Goal: Check status: Check status

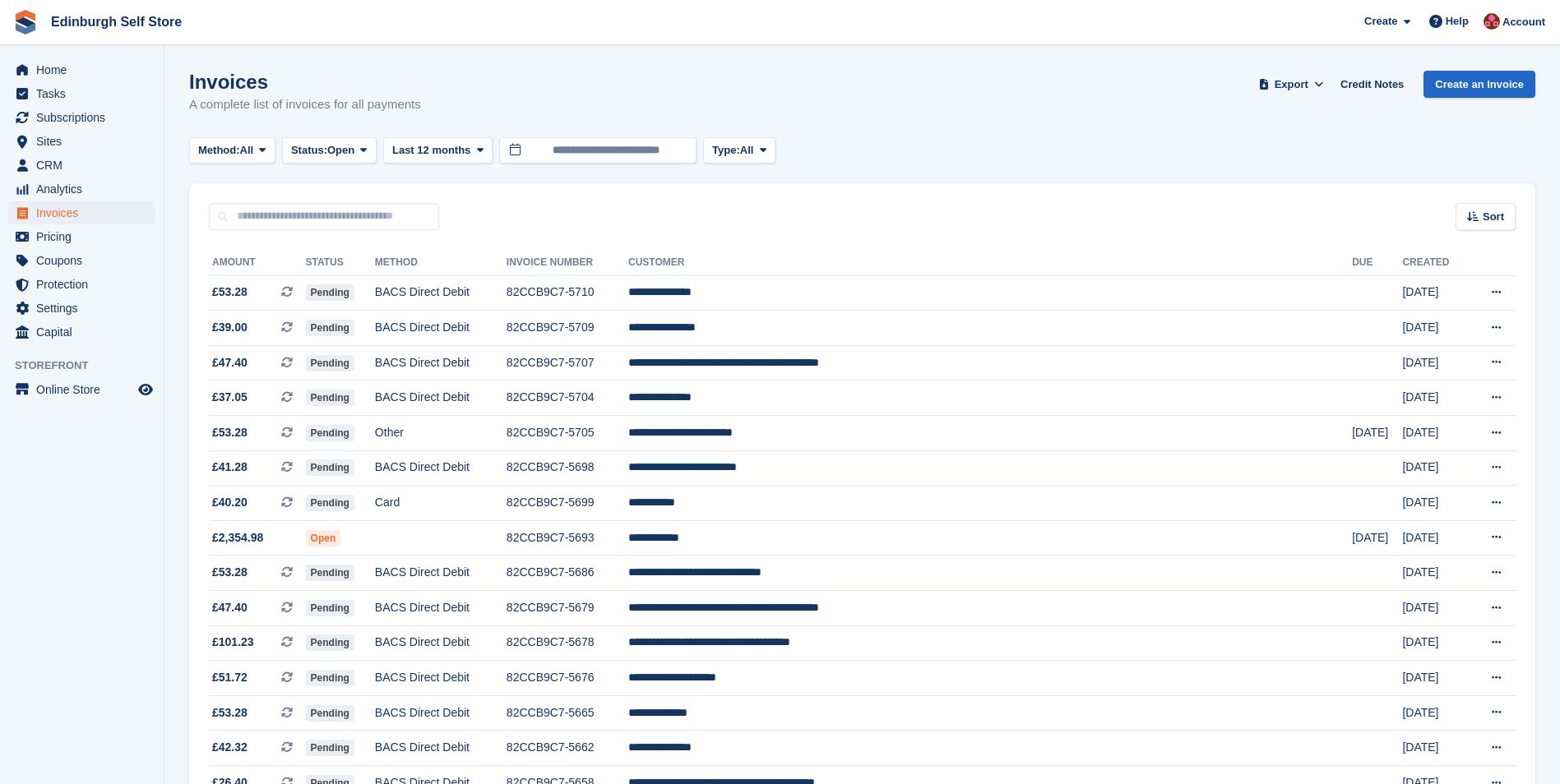
scroll to position [973, 0]
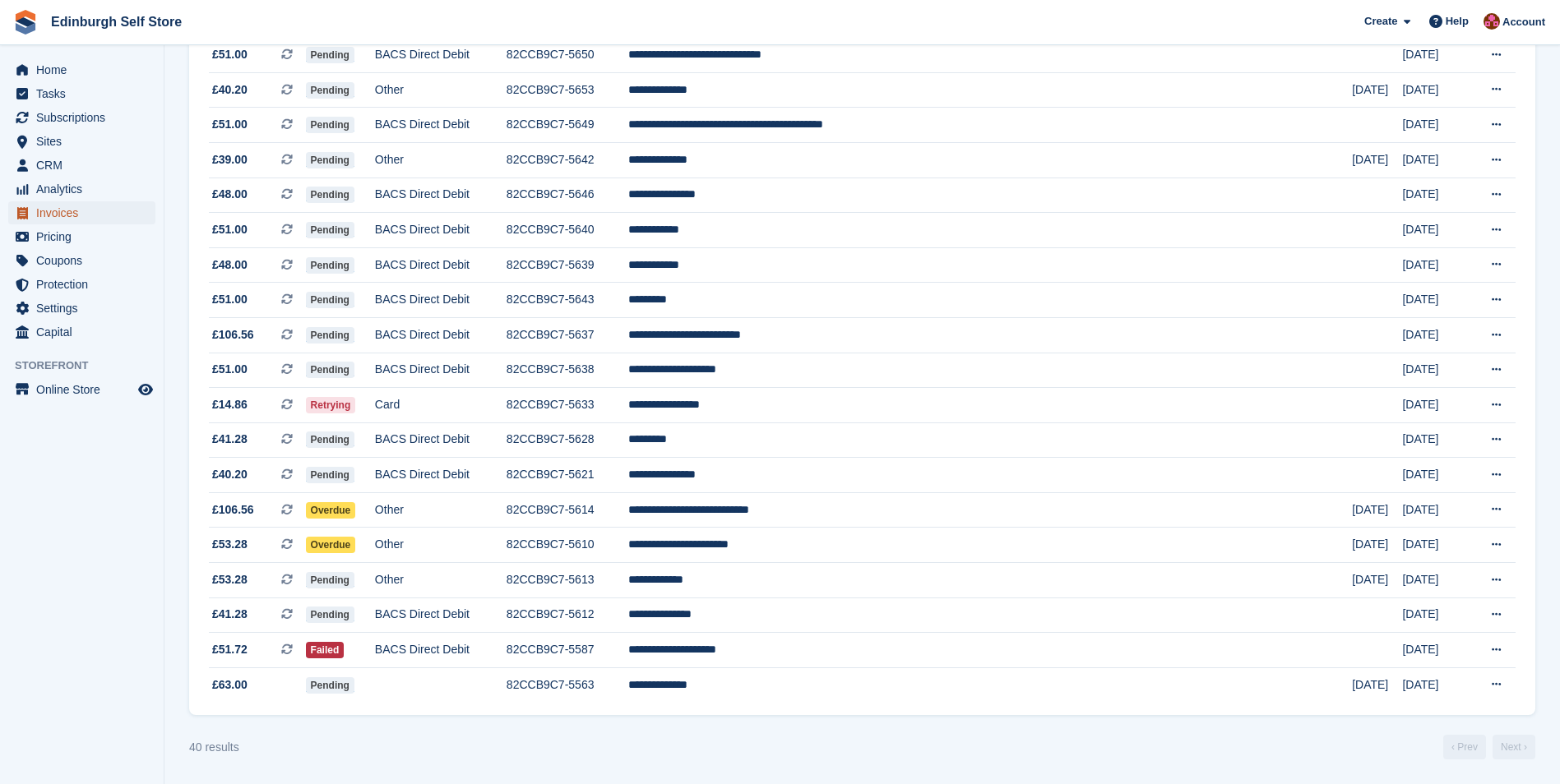
click at [91, 213] on span "Invoices" at bounding box center [85, 213] width 98 height 23
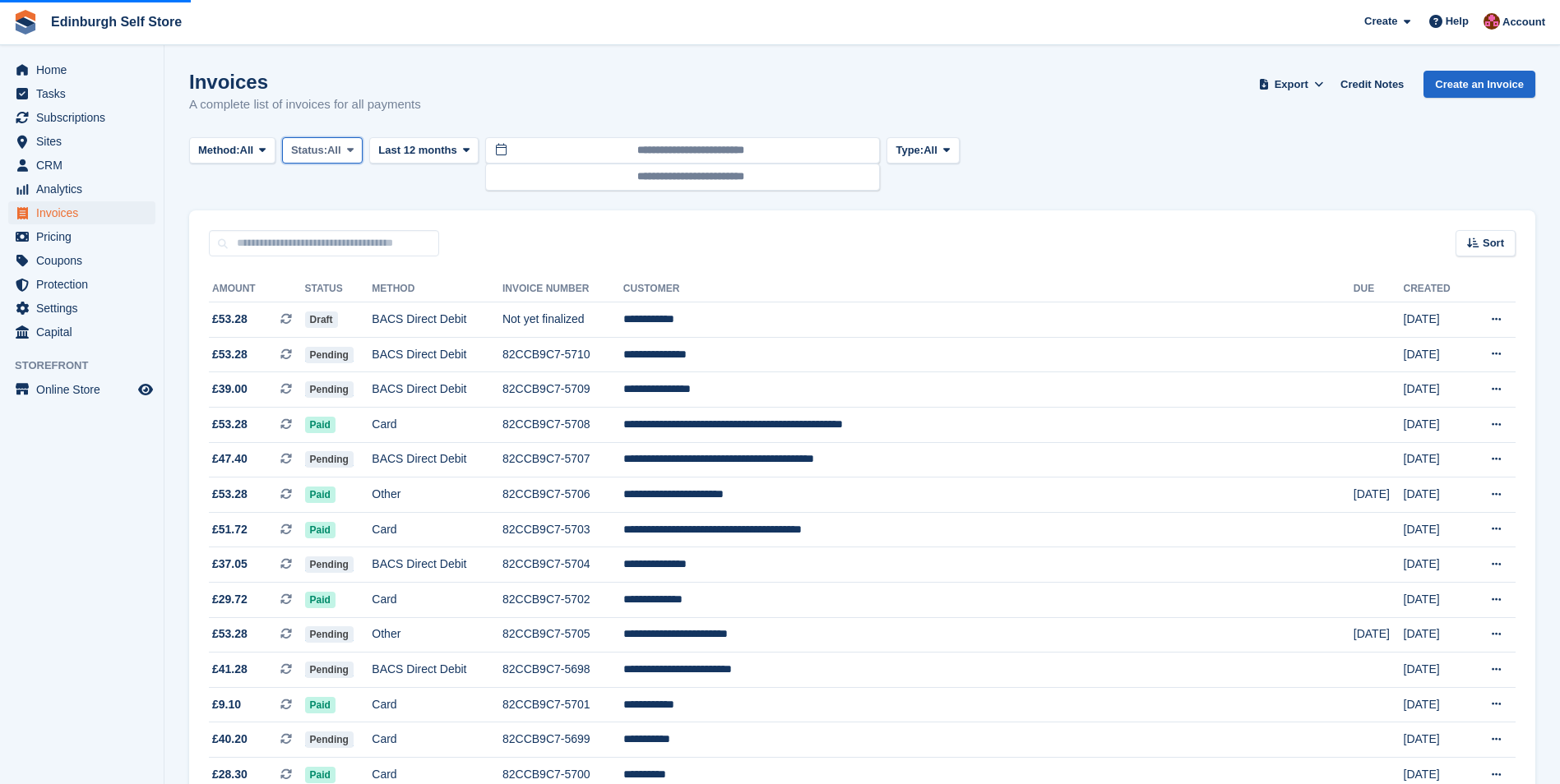
click at [354, 150] on icon at bounding box center [350, 150] width 7 height 11
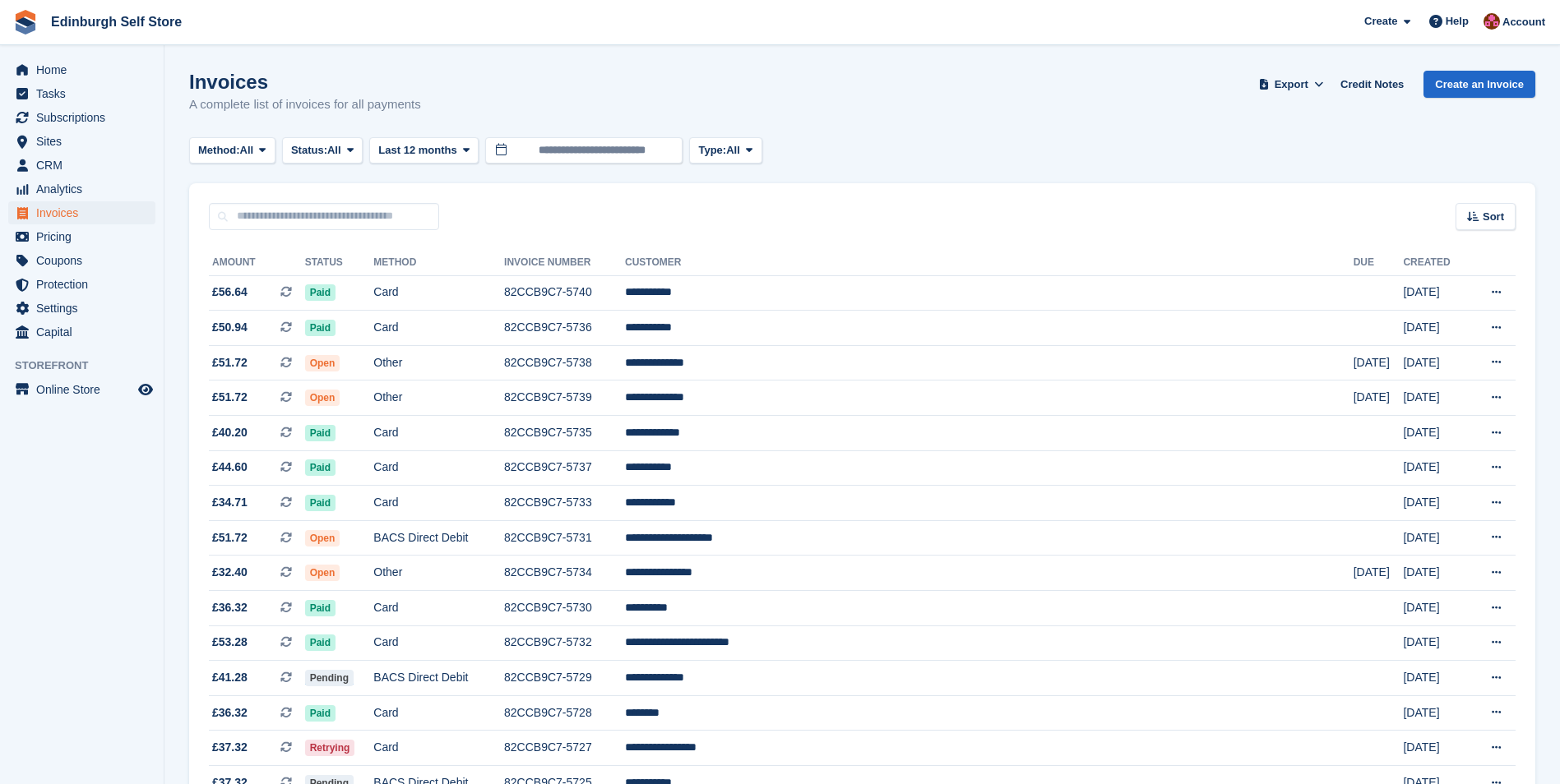
click at [354, 283] on td "Paid" at bounding box center [339, 293] width 69 height 36
click at [354, 149] on icon at bounding box center [350, 150] width 7 height 11
click at [350, 279] on link "Open" at bounding box center [361, 278] width 143 height 30
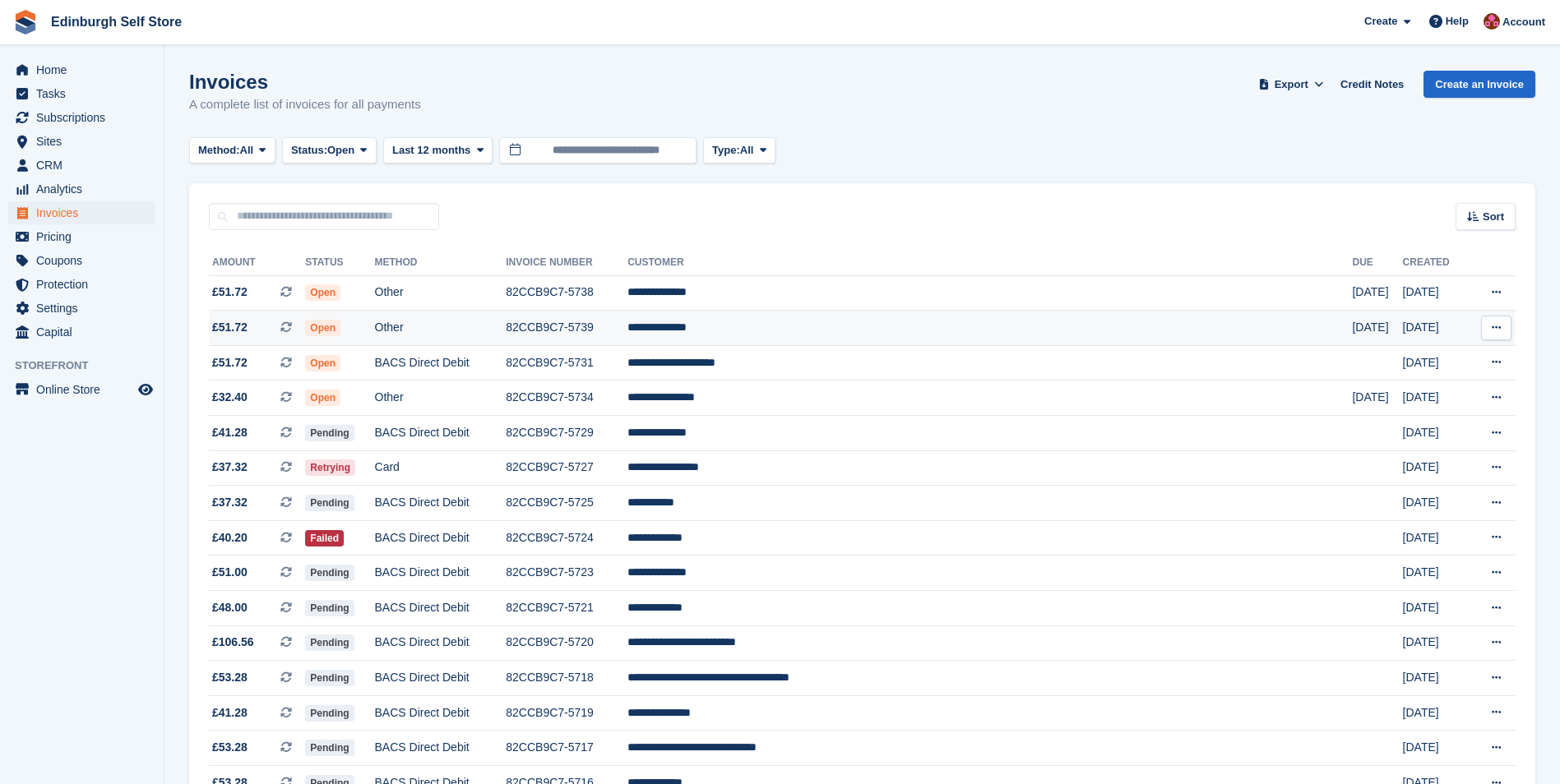
click at [819, 331] on td "**********" at bounding box center [989, 329] width 725 height 36
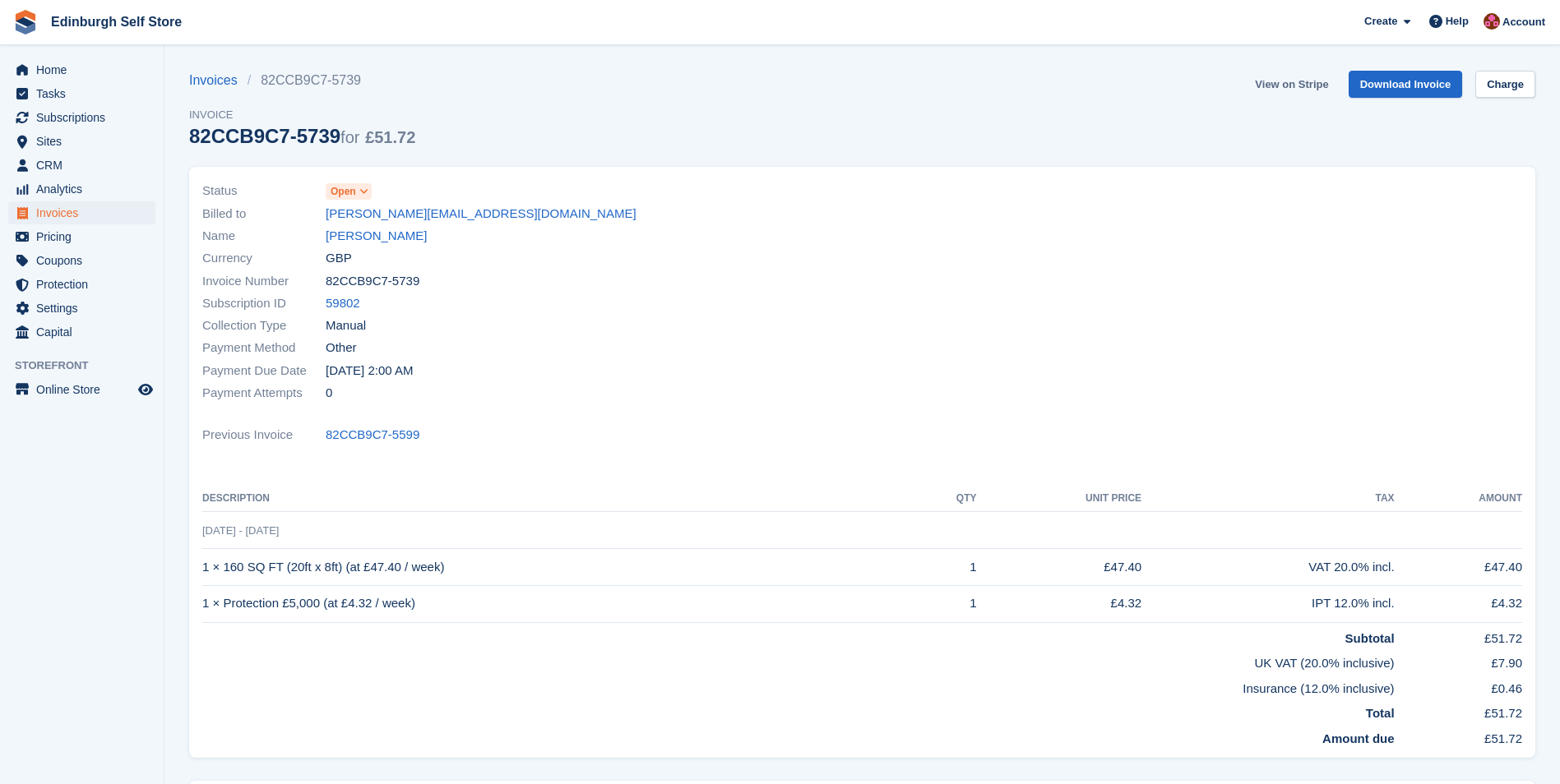
click at [1280, 82] on link "View on Stripe" at bounding box center [1292, 83] width 87 height 27
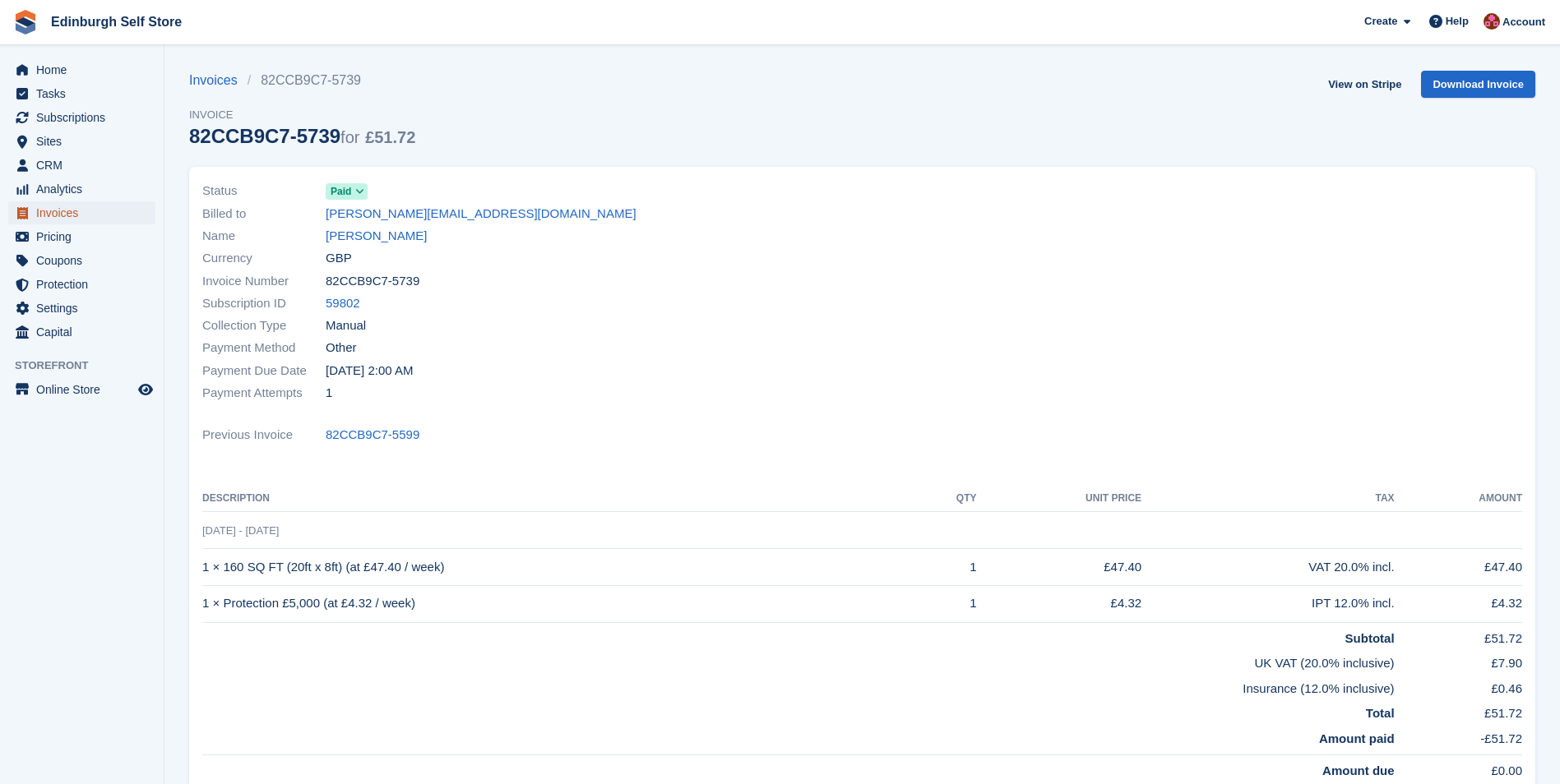
click at [97, 221] on span "Invoices" at bounding box center [85, 213] width 98 height 23
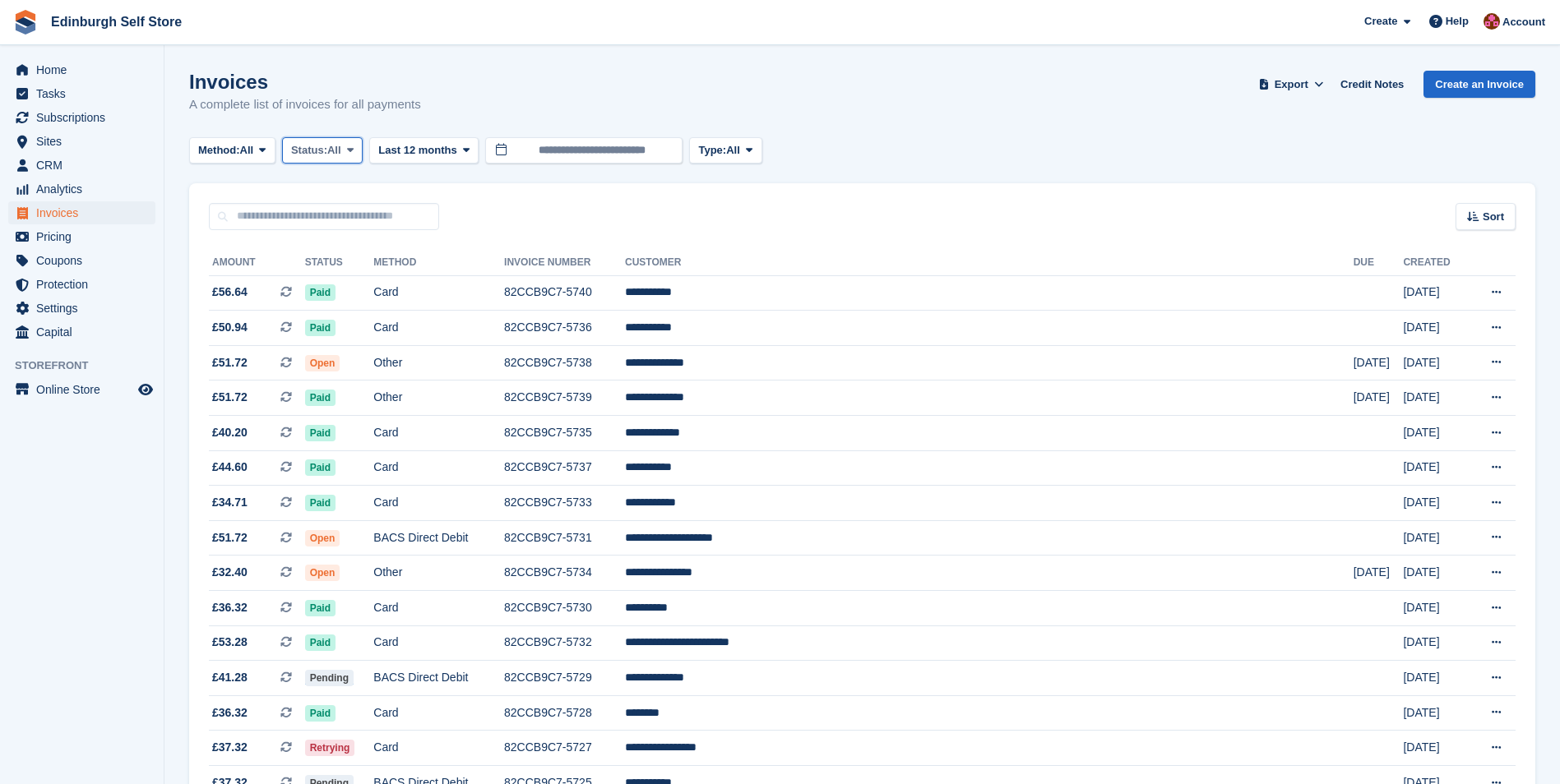
click at [354, 145] on icon at bounding box center [350, 150] width 7 height 11
click at [335, 282] on link "Open" at bounding box center [361, 278] width 143 height 30
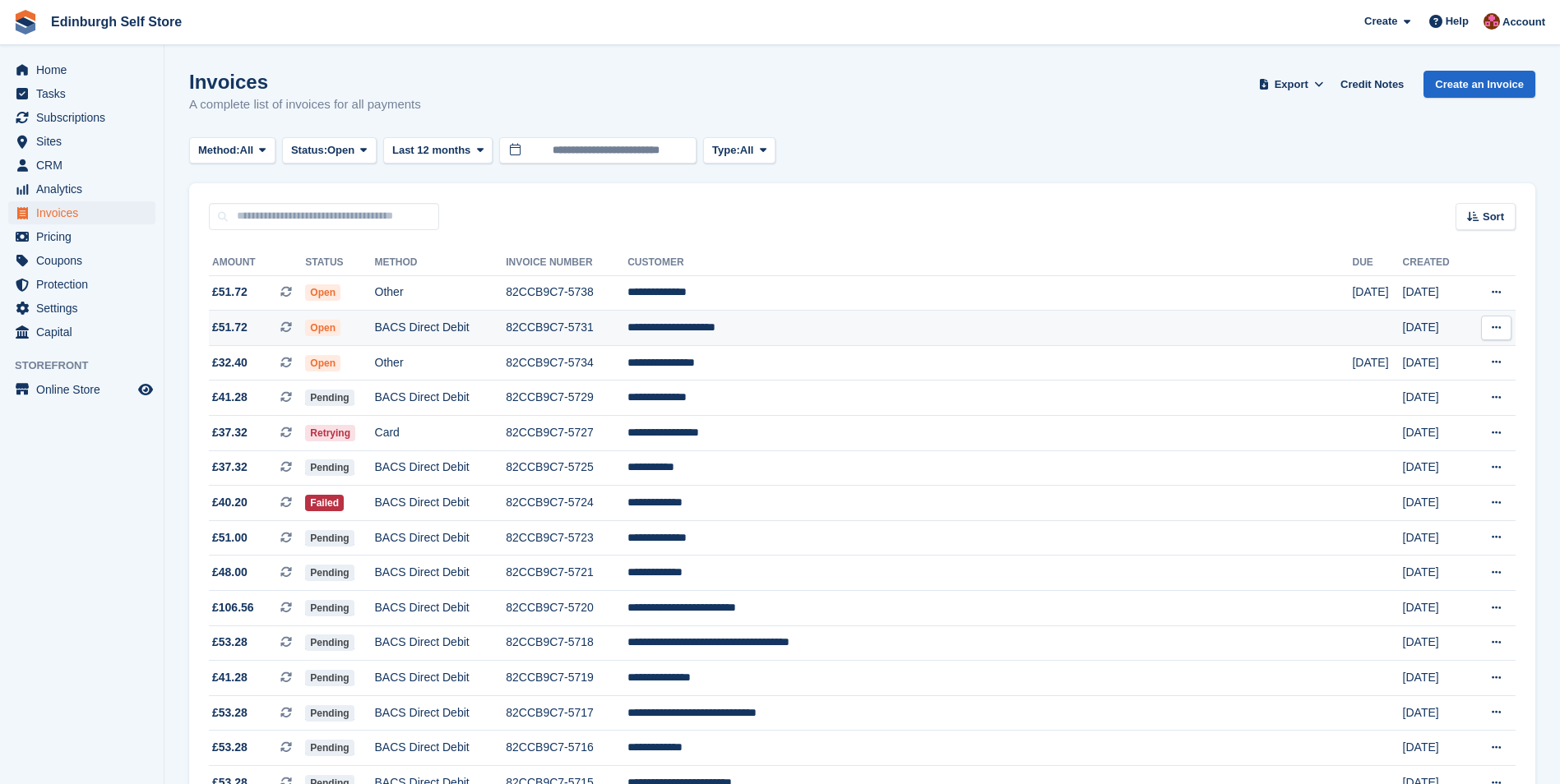
click at [815, 329] on td "**********" at bounding box center [989, 329] width 725 height 36
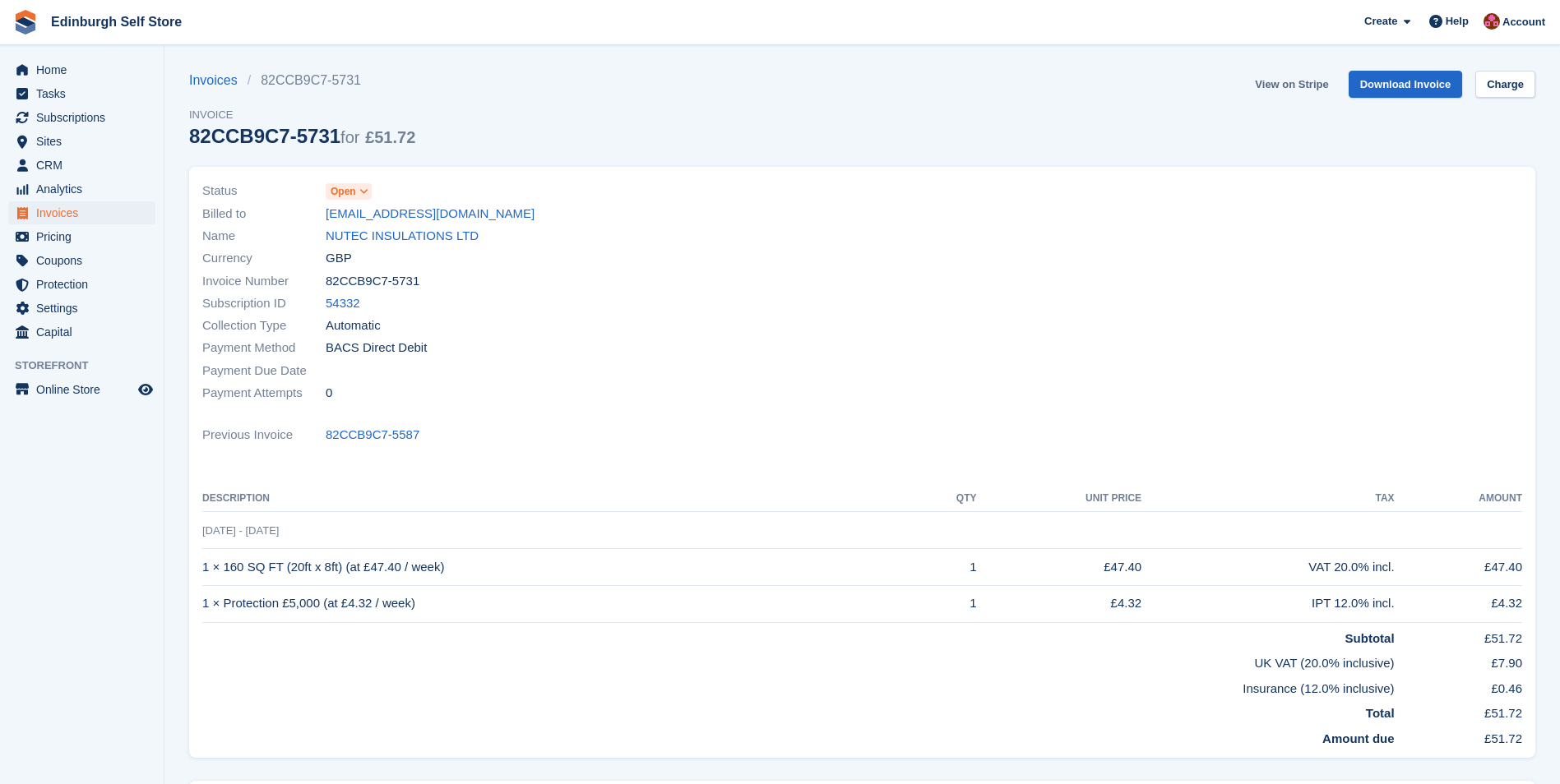
click at [1283, 85] on link "View on Stripe" at bounding box center [1292, 83] width 87 height 27
click at [97, 217] on span "Invoices" at bounding box center [85, 213] width 98 height 23
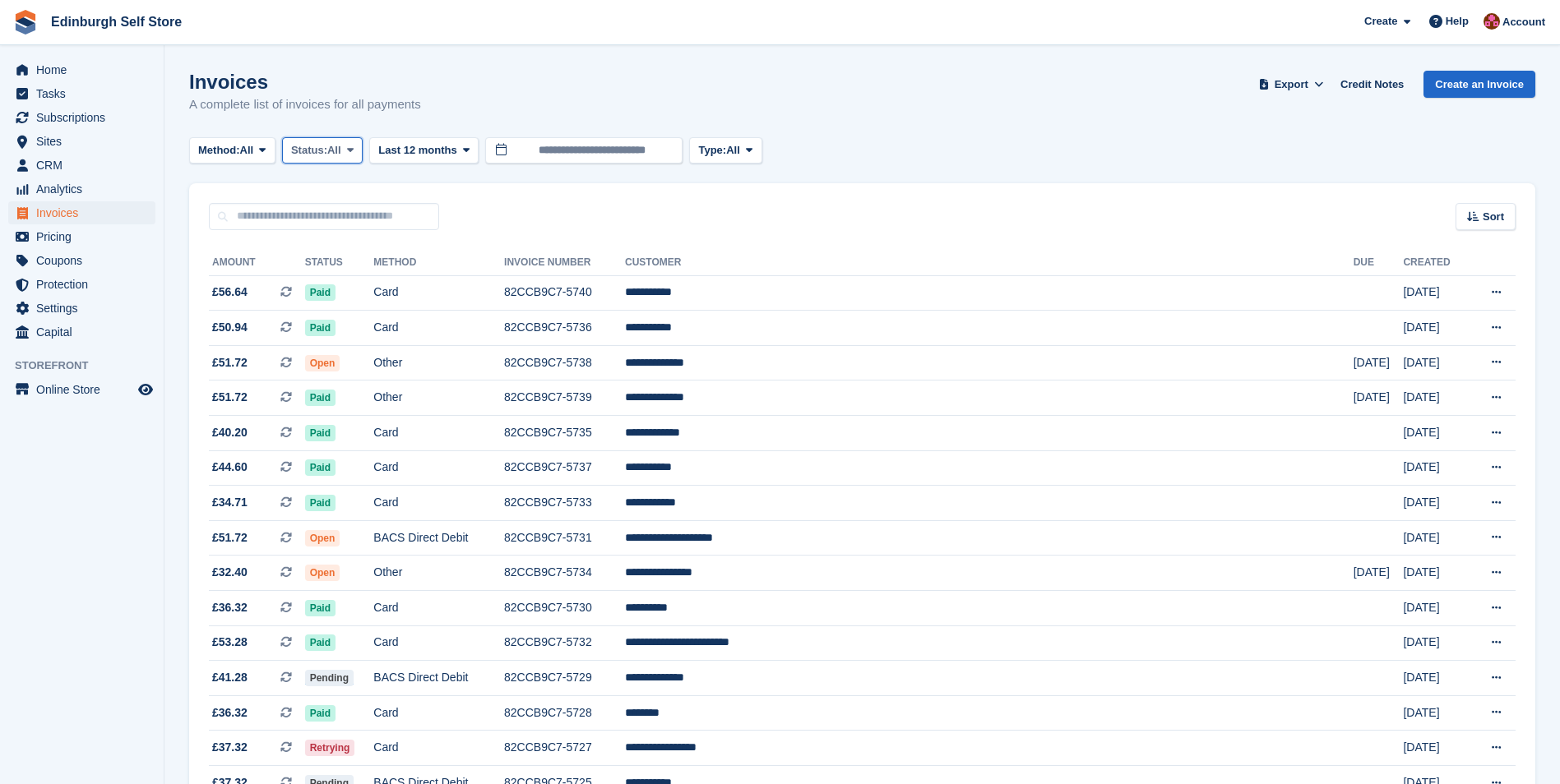
click at [357, 148] on span at bounding box center [350, 150] width 13 height 13
click at [361, 280] on link "Open" at bounding box center [361, 278] width 143 height 30
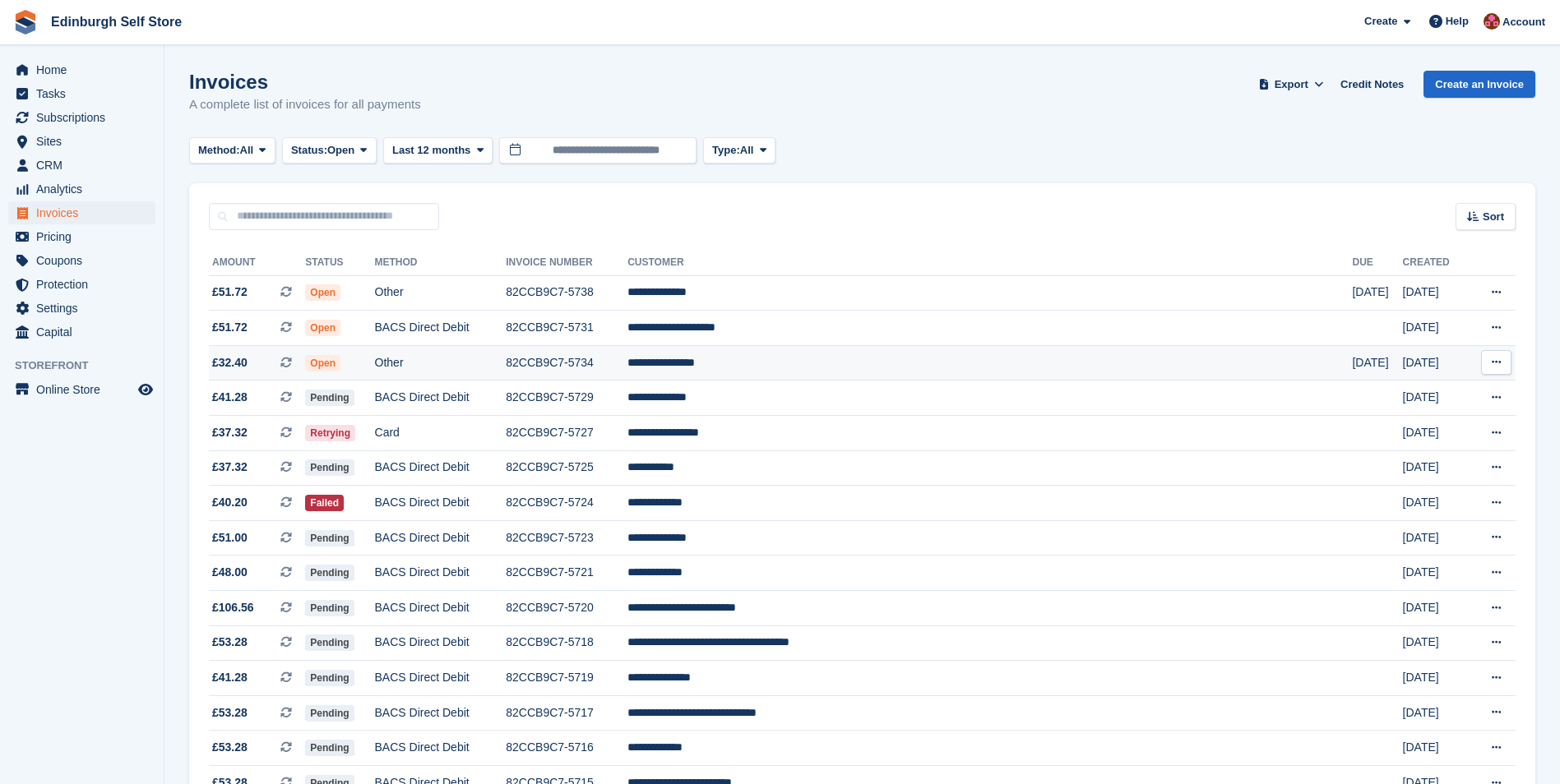
click at [825, 362] on td "**********" at bounding box center [989, 363] width 725 height 36
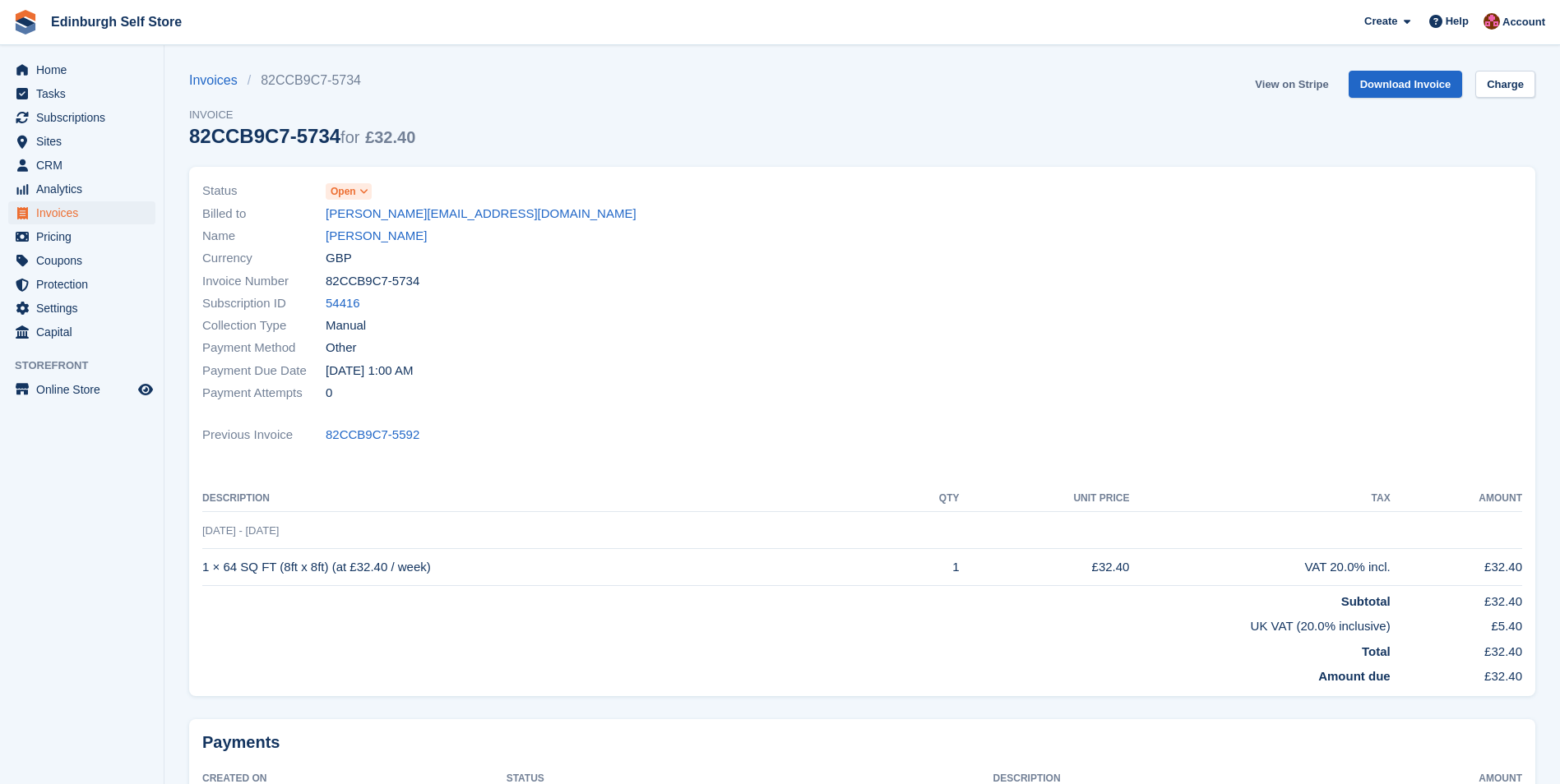
click at [1283, 83] on link "View on Stripe" at bounding box center [1292, 83] width 87 height 27
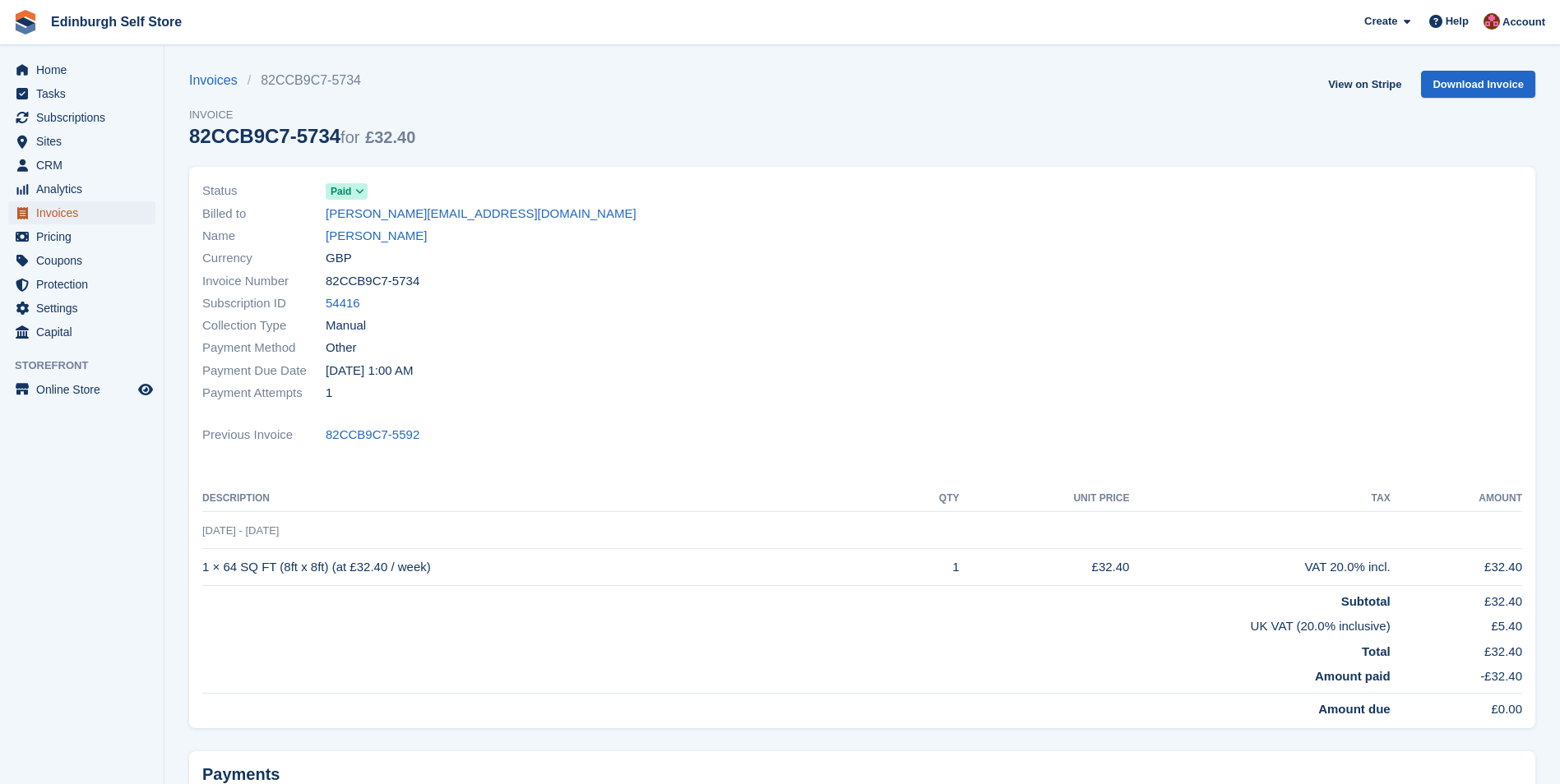
click at [92, 221] on span "Invoices" at bounding box center [85, 213] width 98 height 23
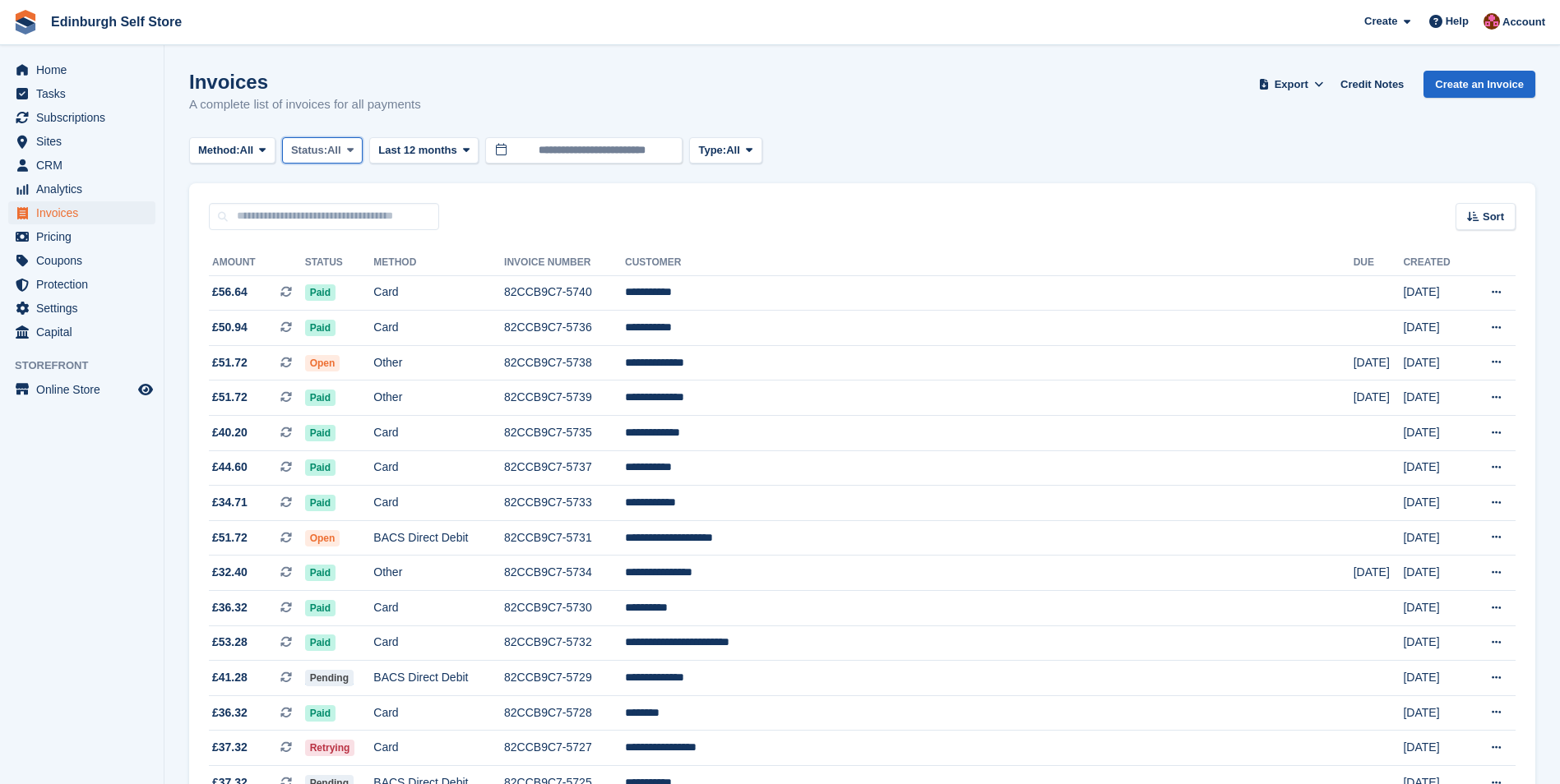
click at [352, 149] on icon at bounding box center [350, 150] width 7 height 11
click at [343, 284] on link "Open" at bounding box center [361, 278] width 143 height 30
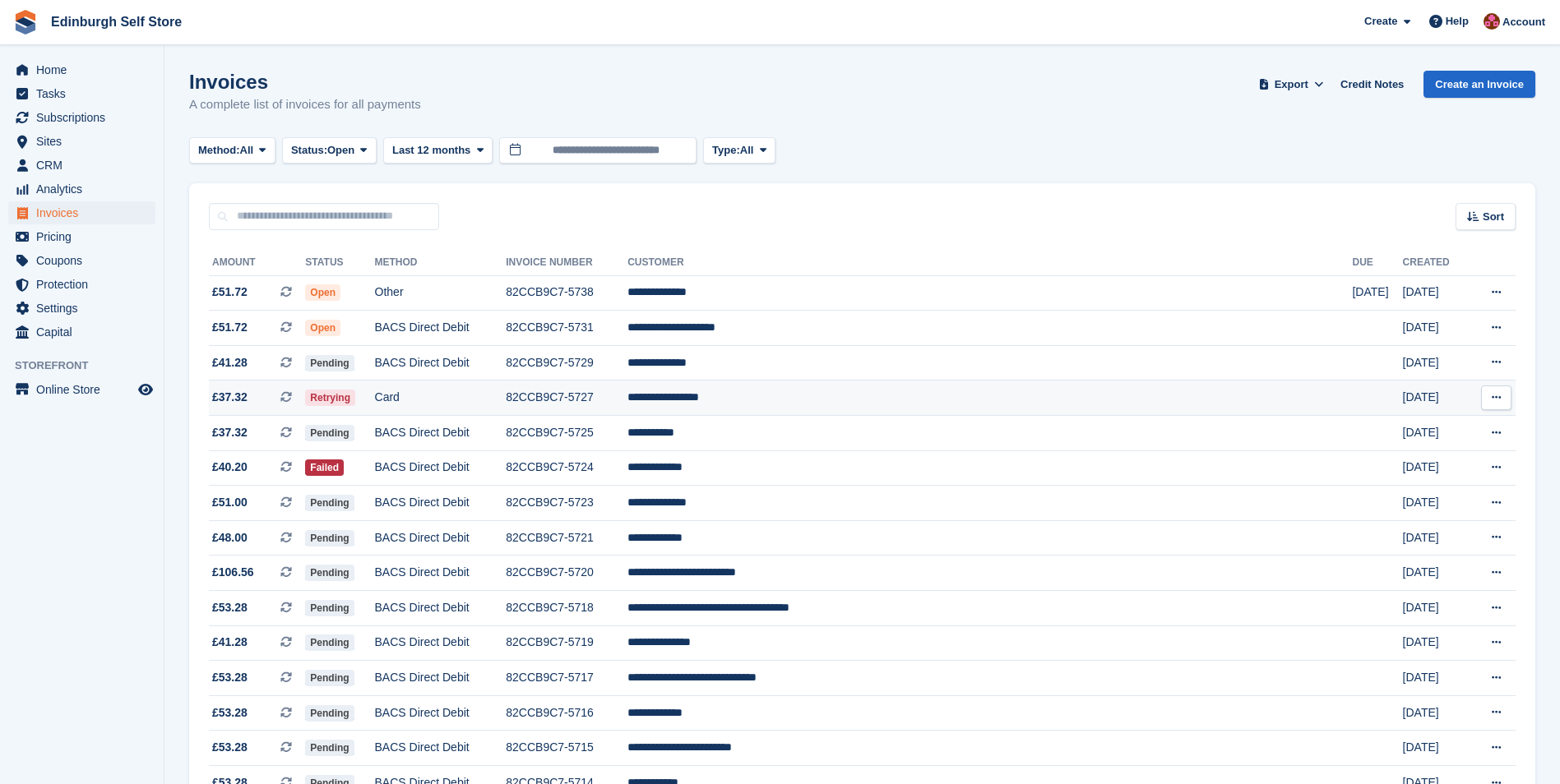
click at [807, 397] on td "**********" at bounding box center [989, 398] width 725 height 36
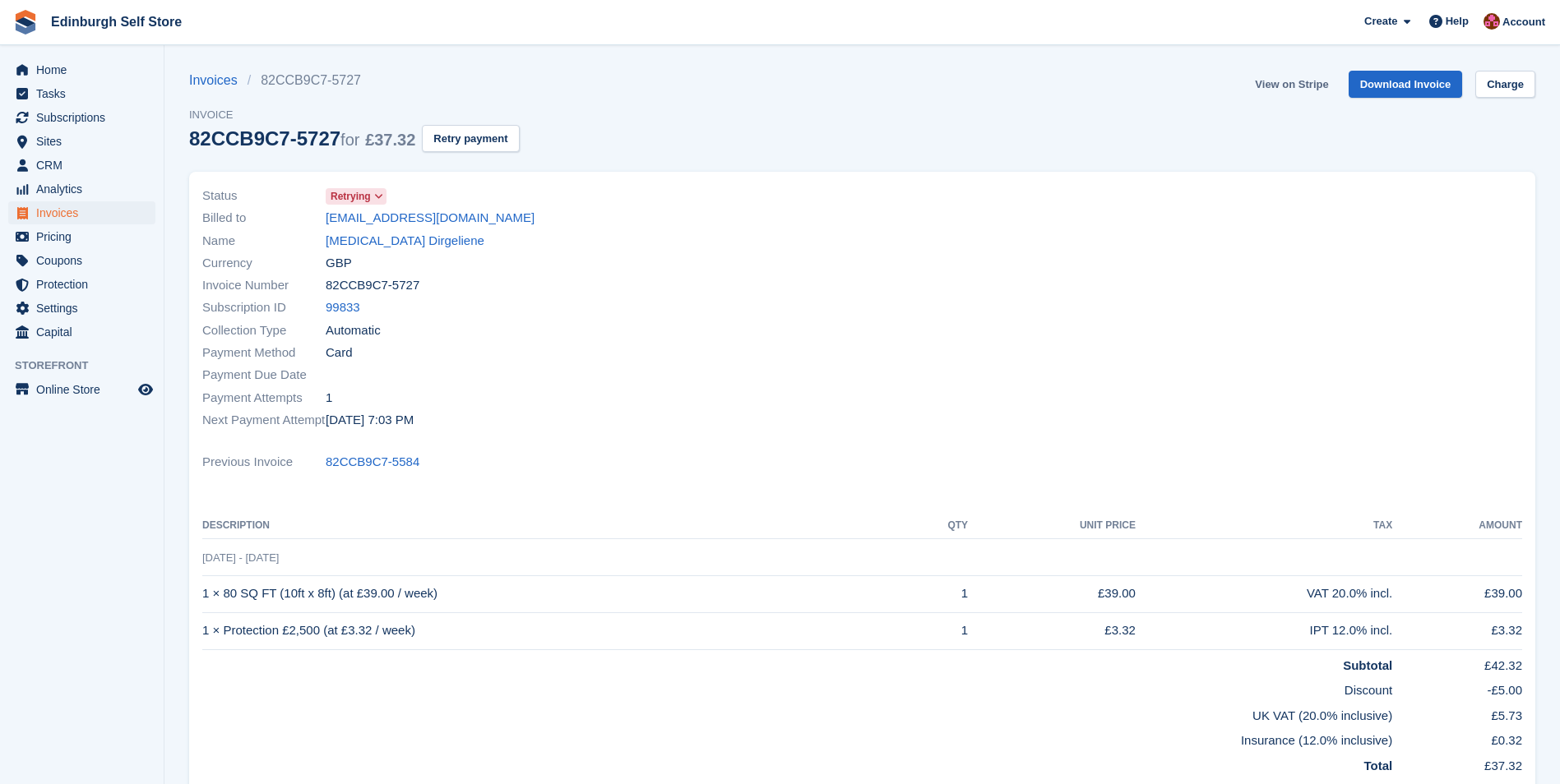
click at [1292, 85] on link "View on Stripe" at bounding box center [1292, 83] width 87 height 27
click at [97, 218] on span "Invoices" at bounding box center [85, 213] width 98 height 23
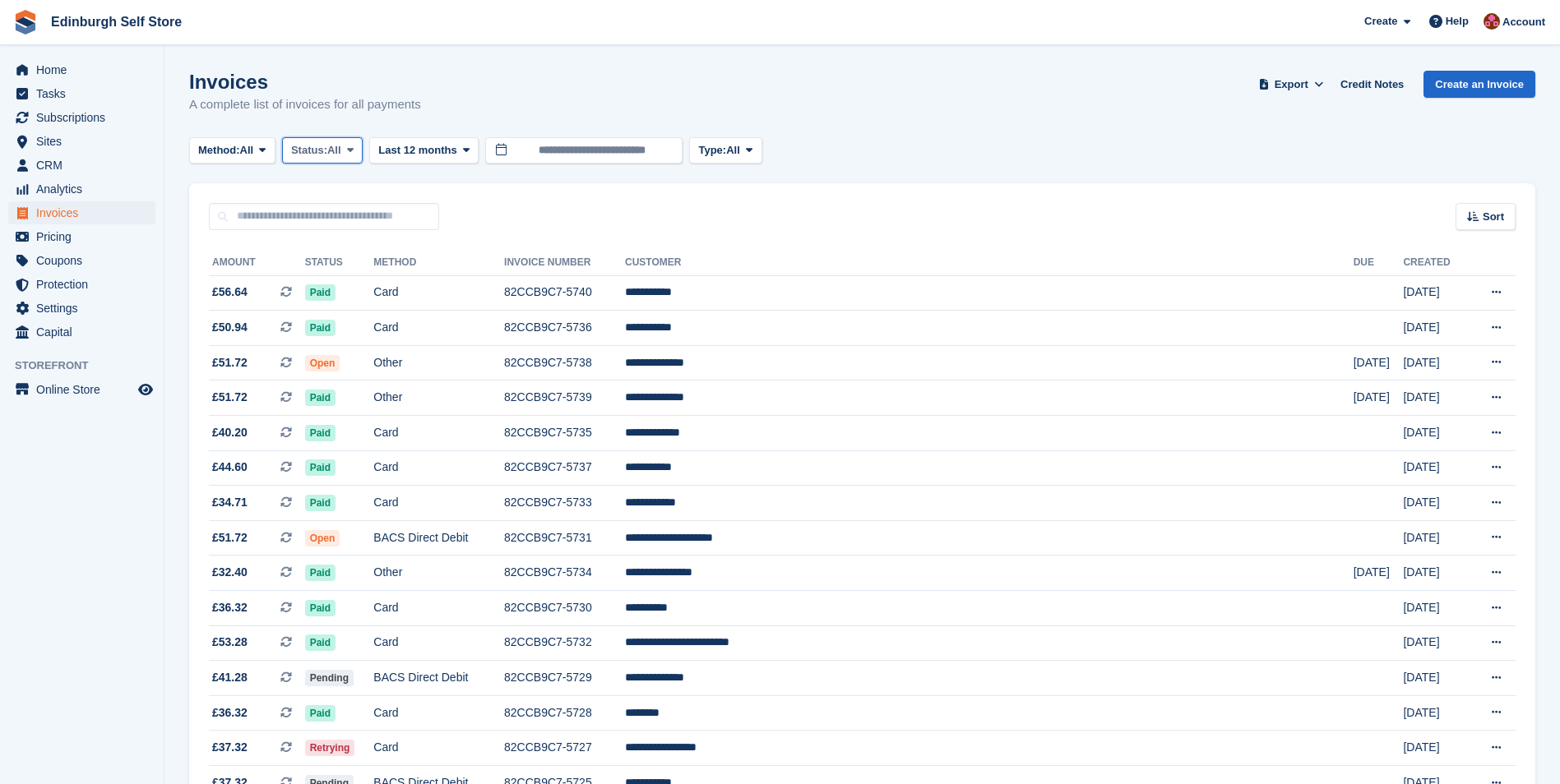
click at [354, 145] on icon at bounding box center [350, 150] width 7 height 11
click at [353, 280] on link "Open" at bounding box center [361, 278] width 143 height 30
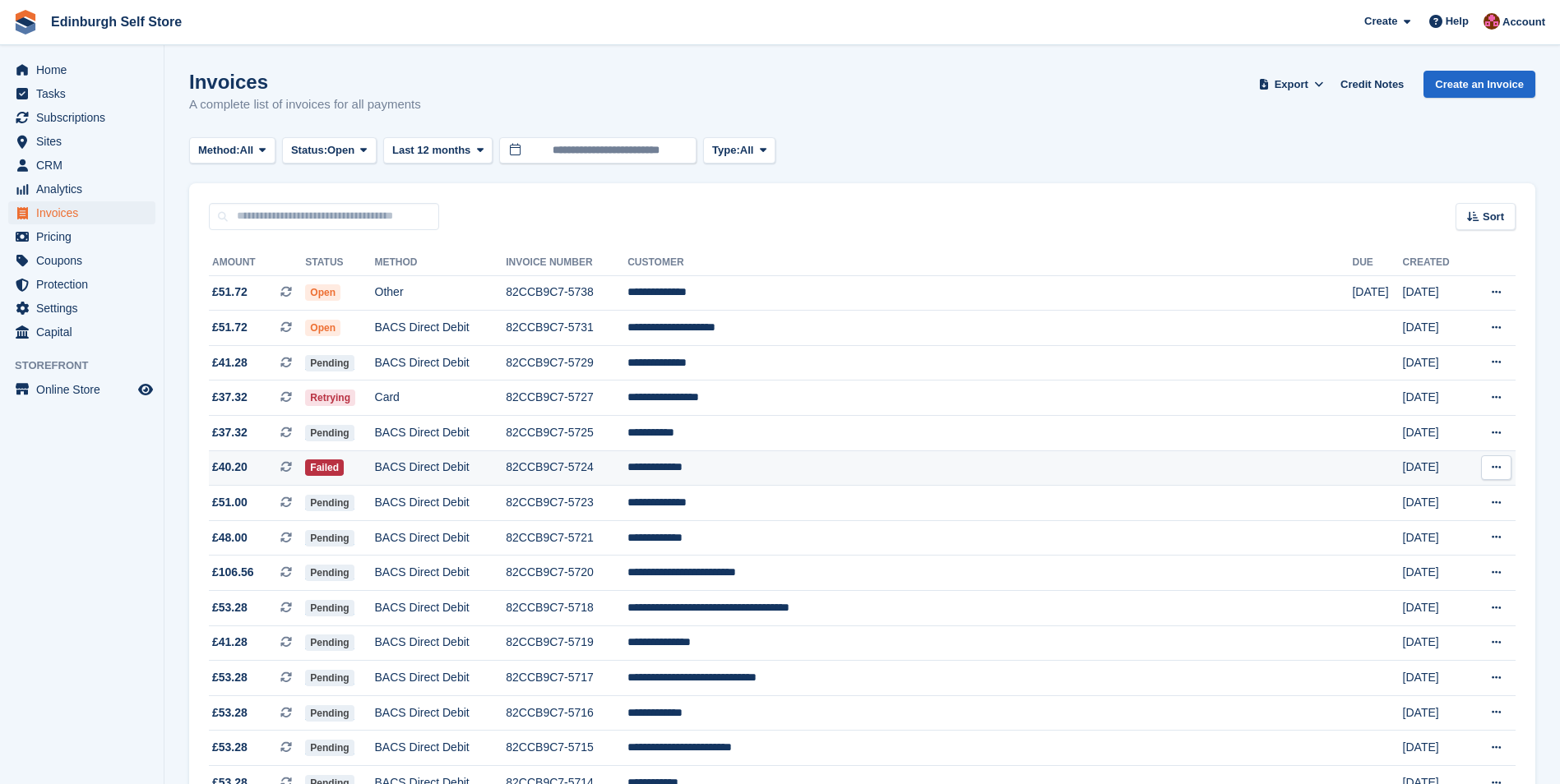
click at [815, 469] on td "**********" at bounding box center [989, 468] width 725 height 36
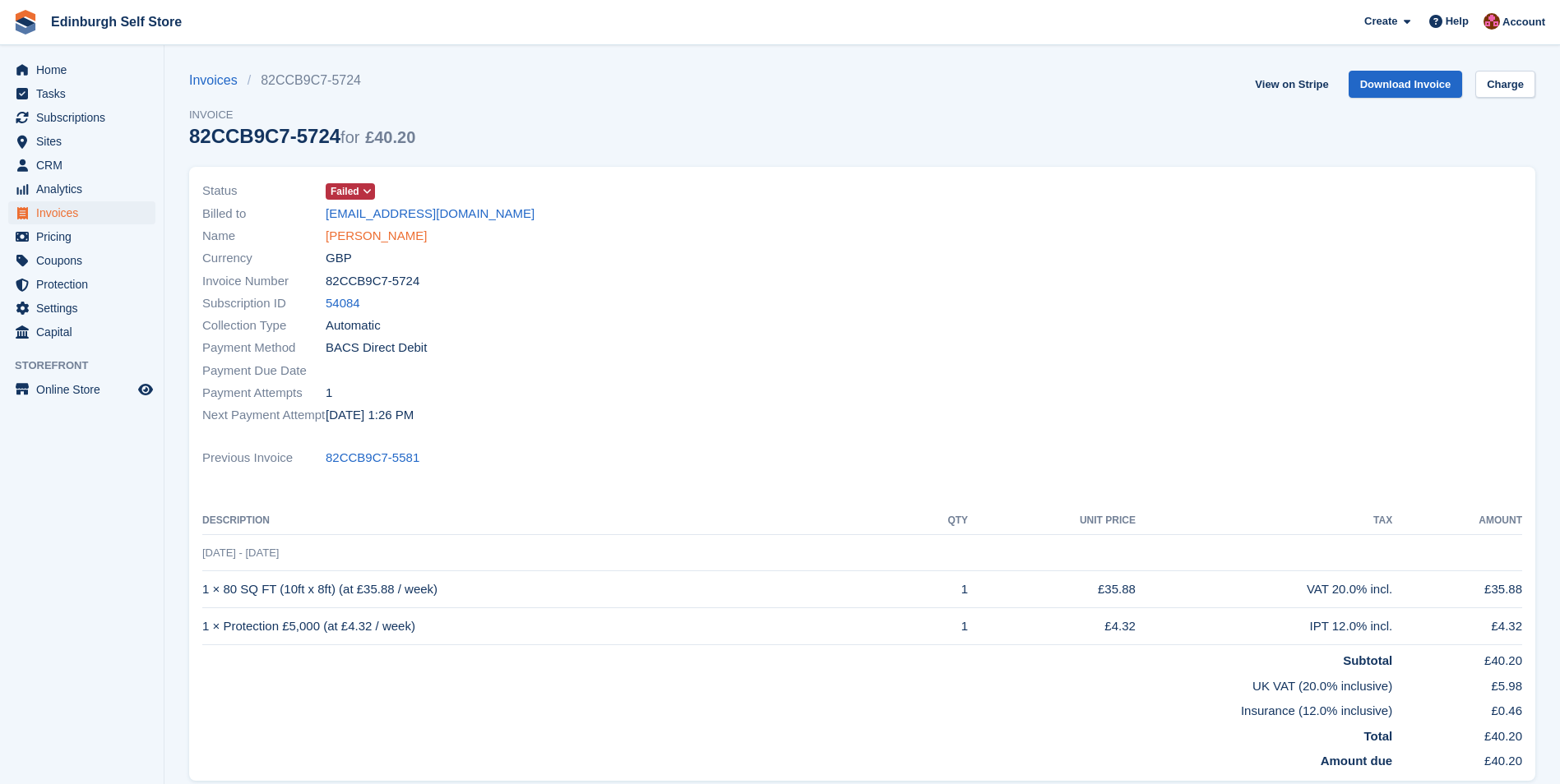
click at [368, 232] on link "[PERSON_NAME]" at bounding box center [377, 235] width 101 height 19
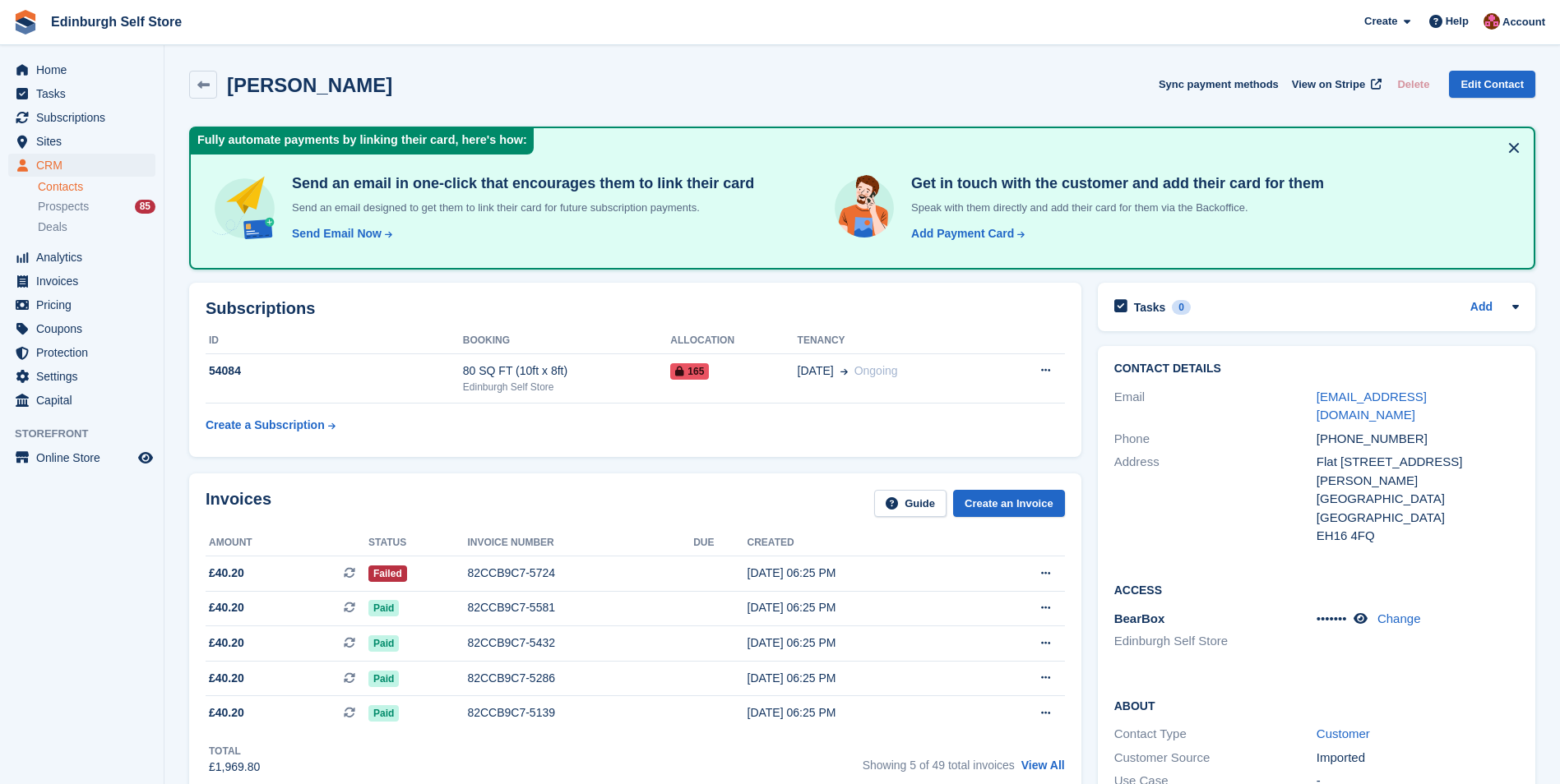
drag, startPoint x: 528, startPoint y: 569, endPoint x: 562, endPoint y: 536, distance: 47.4
click at [527, 569] on div "82CCB9C7-5724" at bounding box center [580, 572] width 226 height 17
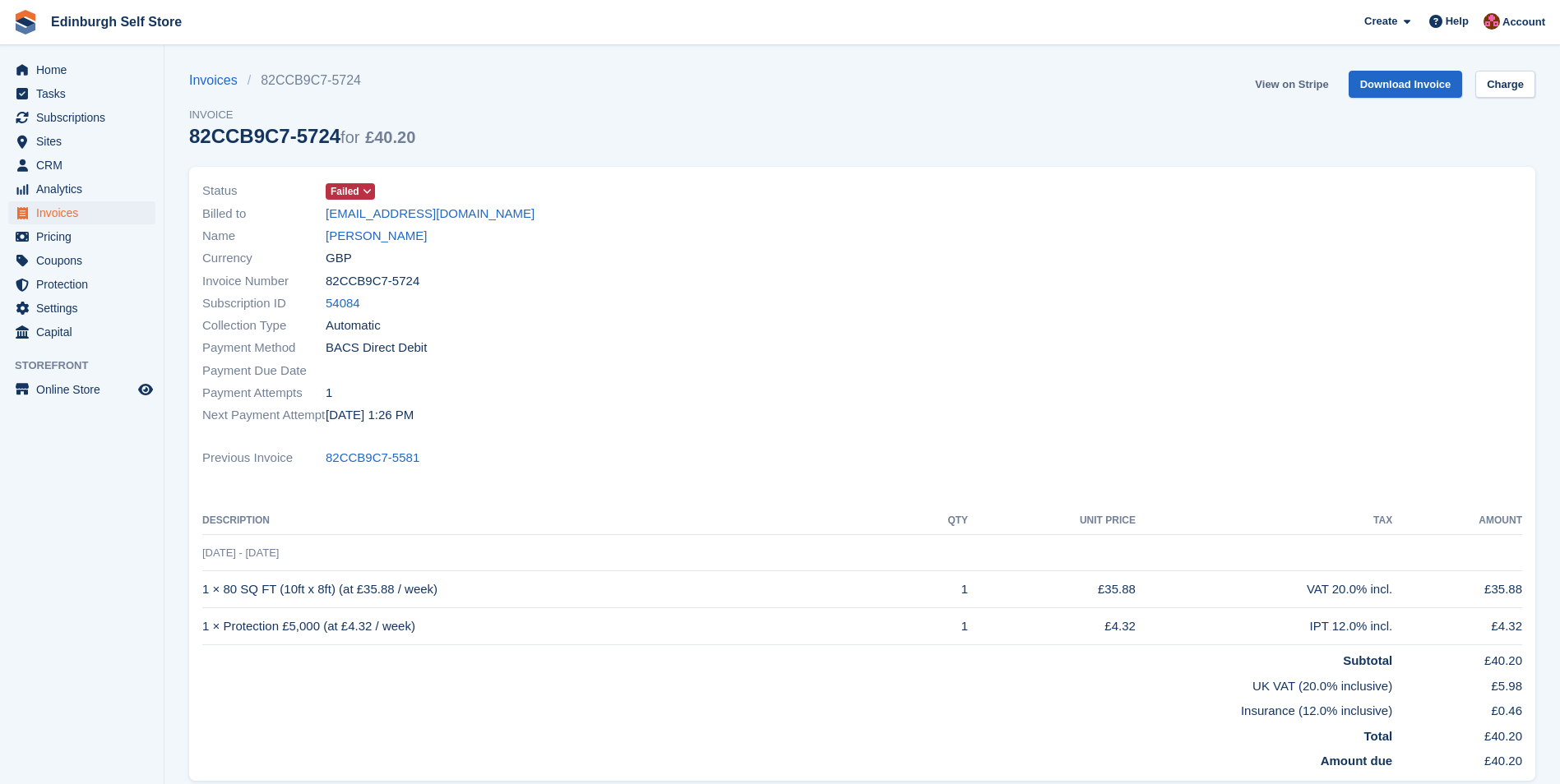
click at [1288, 87] on link "View on Stripe" at bounding box center [1292, 83] width 87 height 27
click at [113, 217] on span "Invoices" at bounding box center [85, 213] width 98 height 23
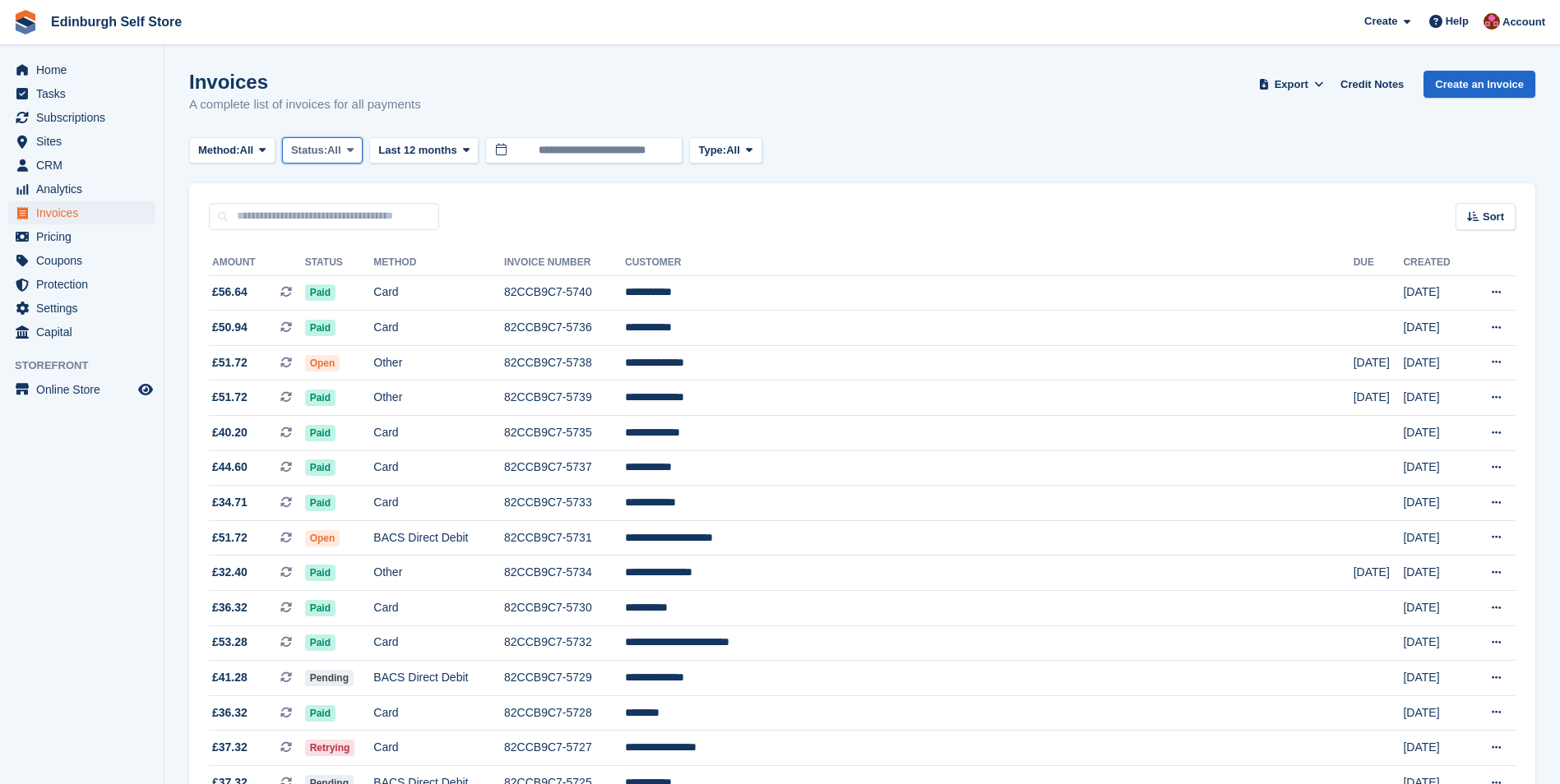
click at [354, 150] on icon at bounding box center [350, 150] width 7 height 11
click at [357, 277] on link "Open" at bounding box center [361, 278] width 143 height 30
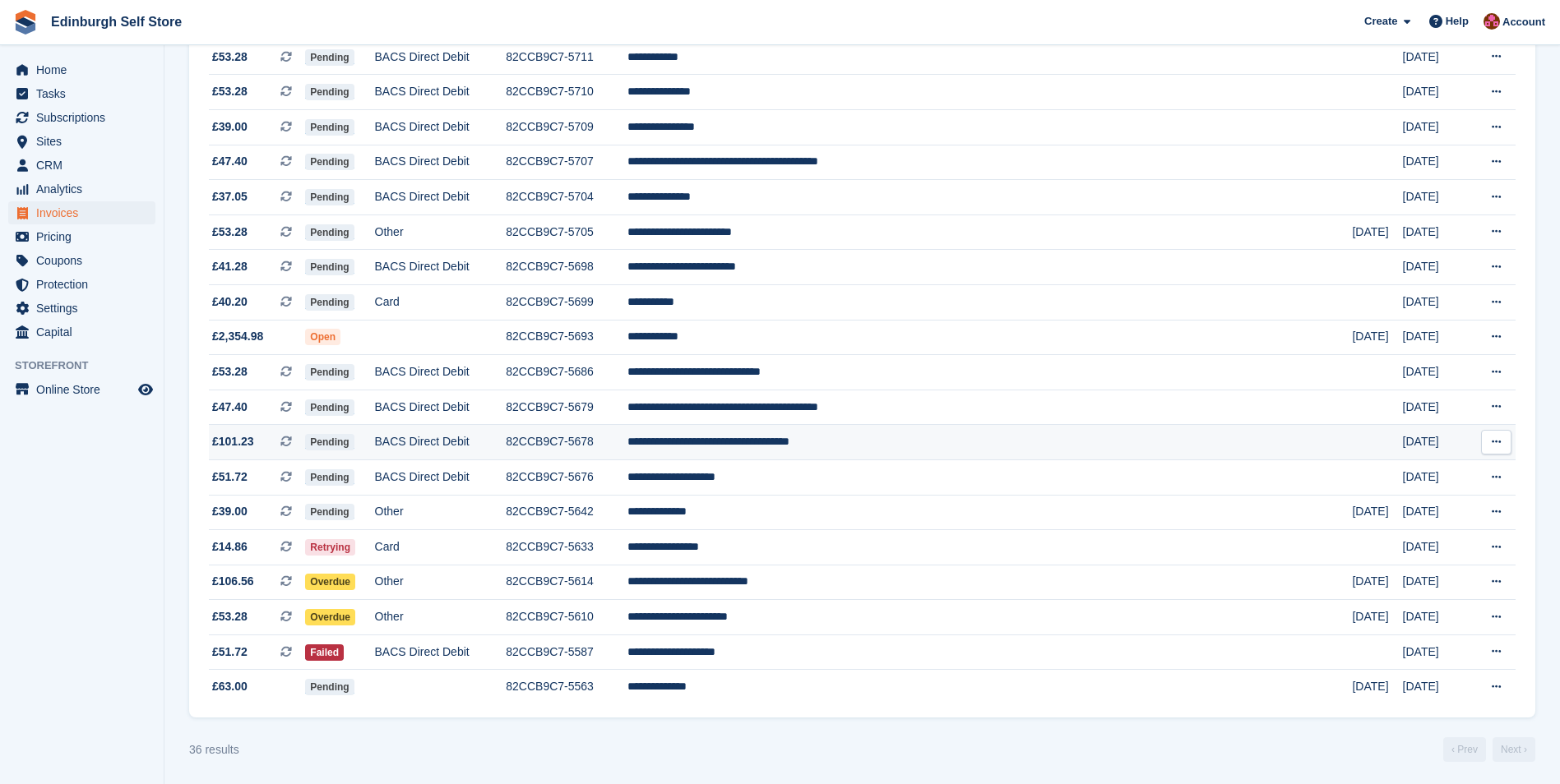
scroll to position [834, 0]
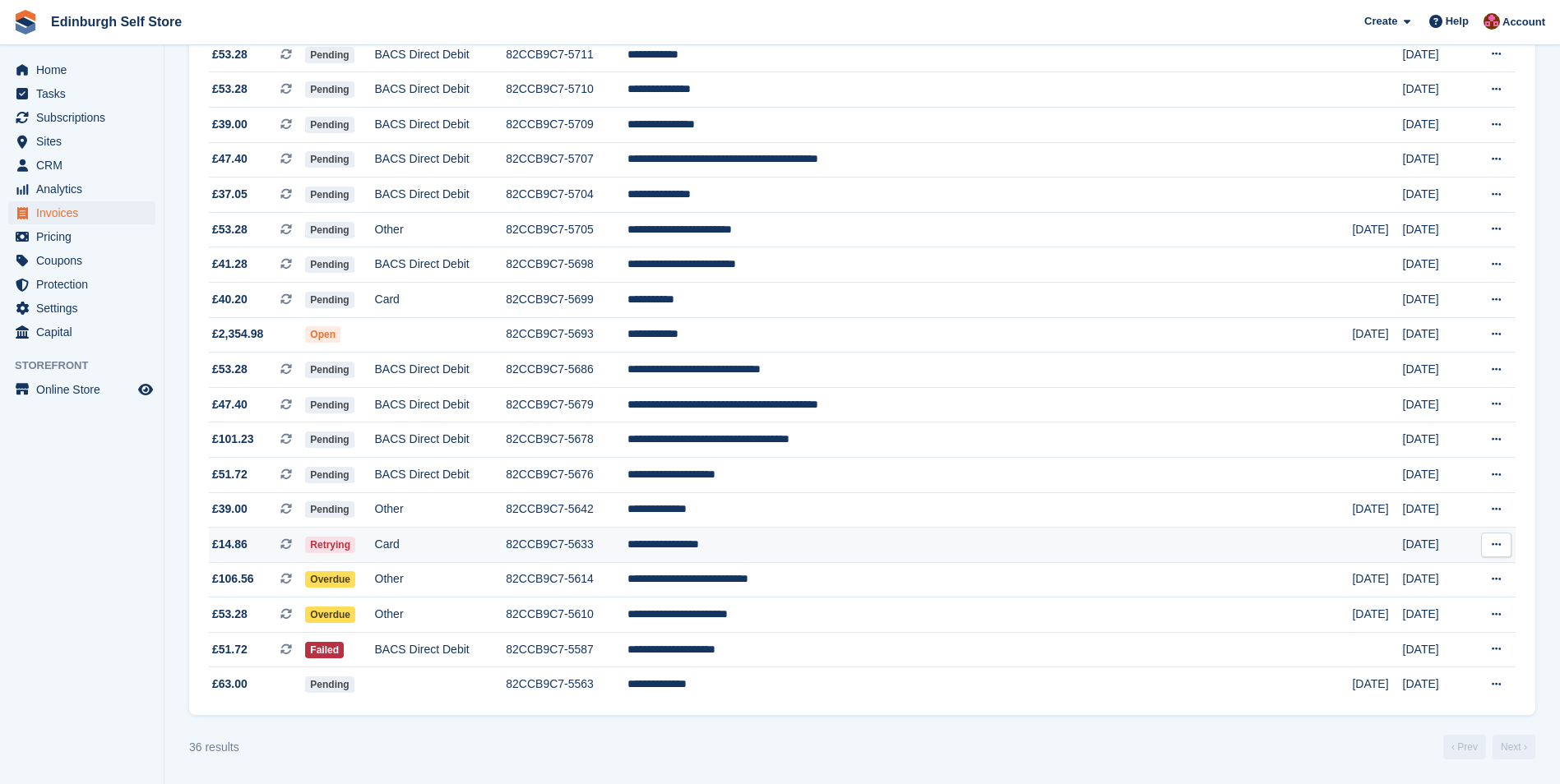
click at [827, 545] on td "**********" at bounding box center [989, 546] width 725 height 36
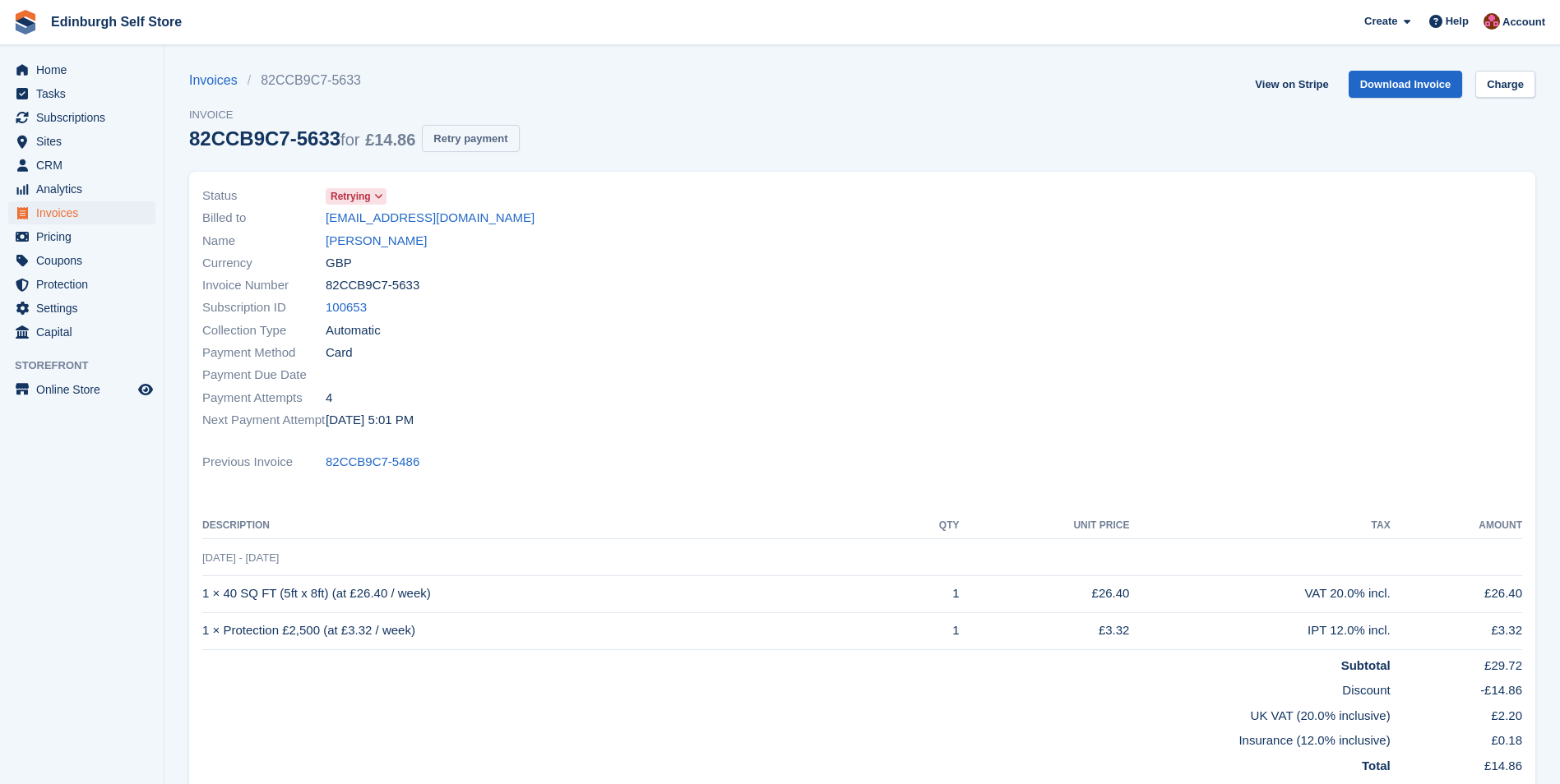
click at [477, 136] on button "Retry payment" at bounding box center [470, 138] width 97 height 27
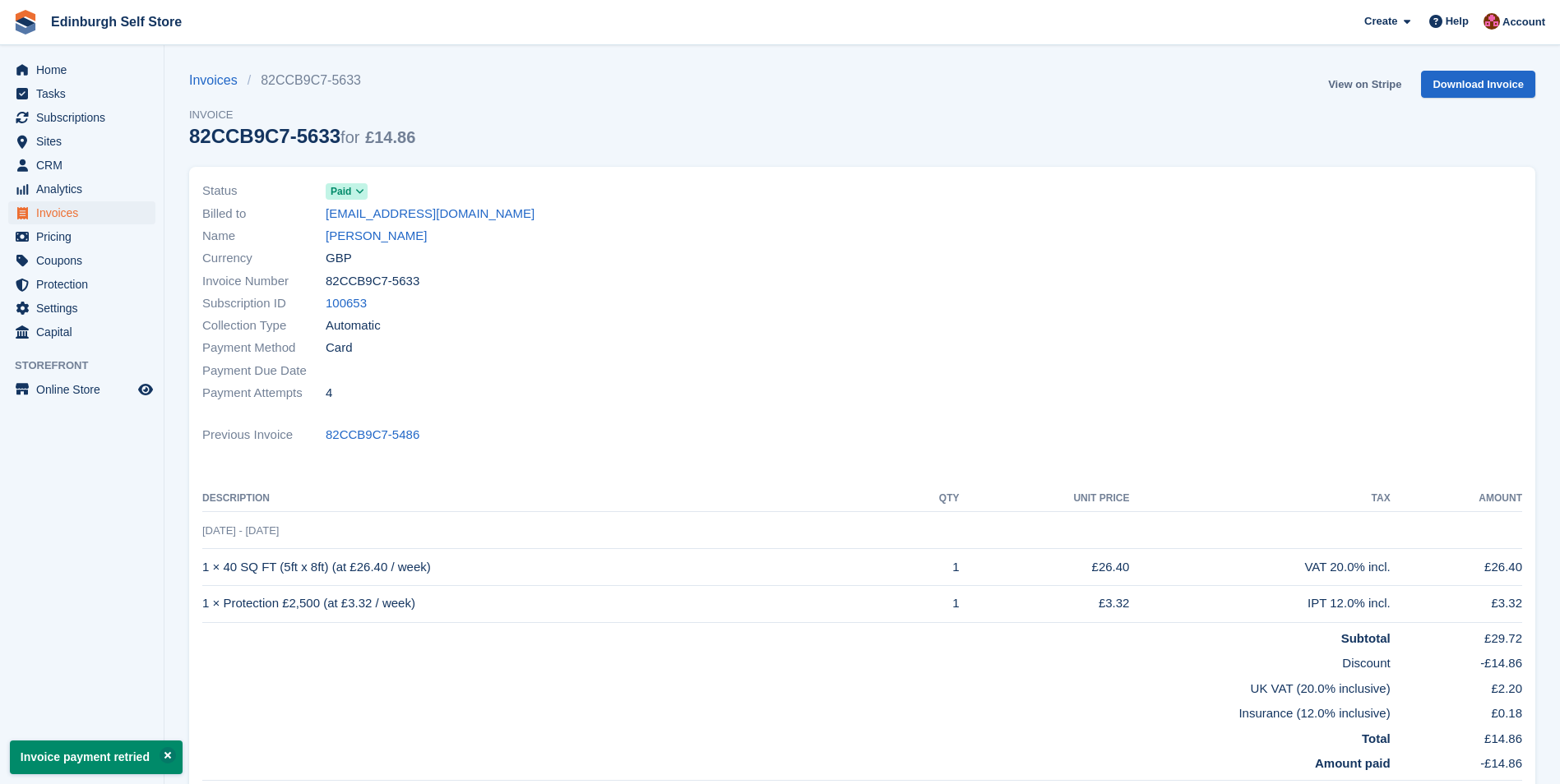
click at [1358, 87] on link "View on Stripe" at bounding box center [1364, 83] width 87 height 27
click at [86, 213] on span "Invoices" at bounding box center [85, 213] width 98 height 23
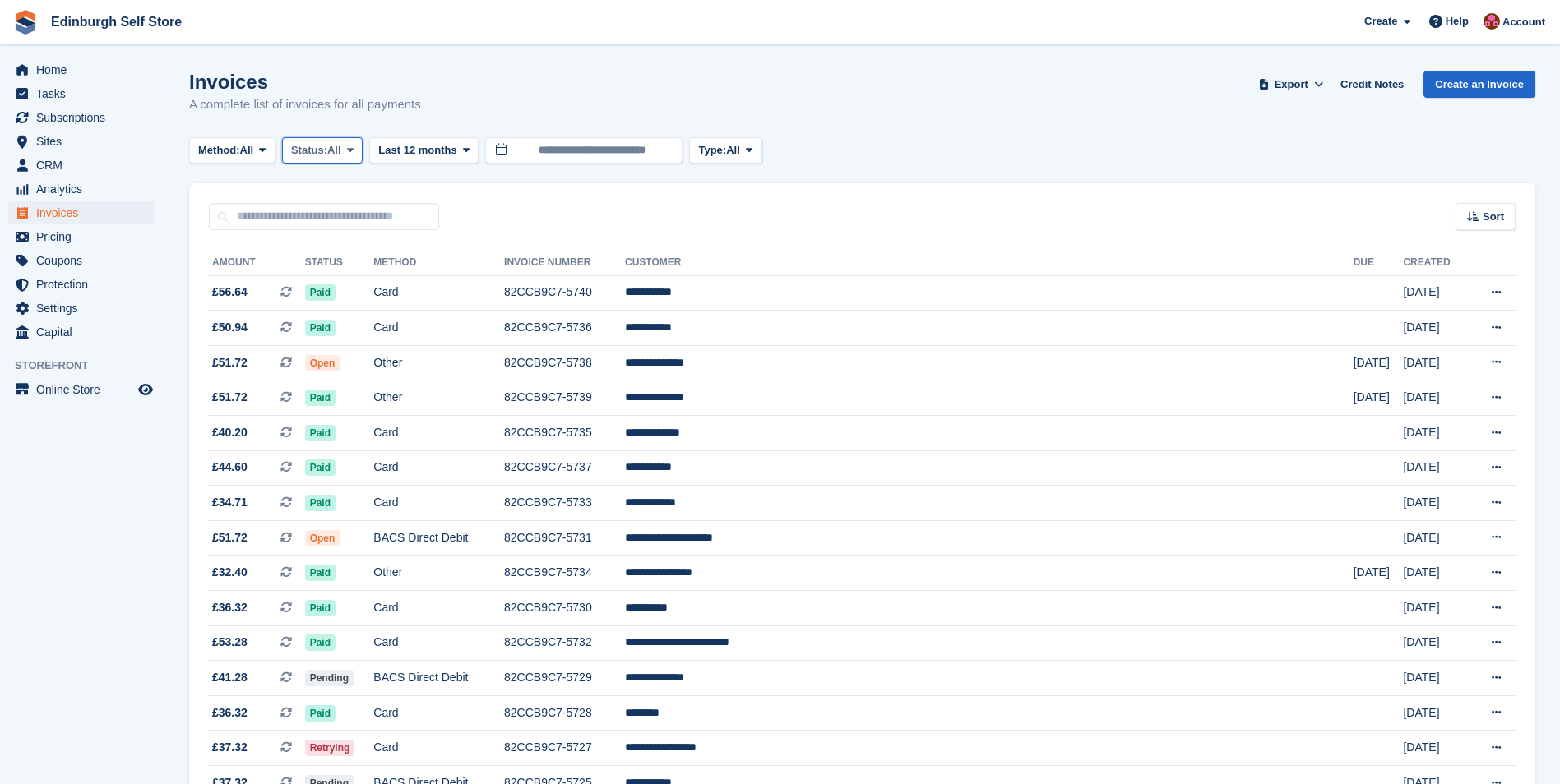
click at [354, 147] on icon at bounding box center [350, 150] width 7 height 11
click at [365, 278] on link "Open" at bounding box center [361, 278] width 143 height 30
